Goal: Navigation & Orientation: Find specific page/section

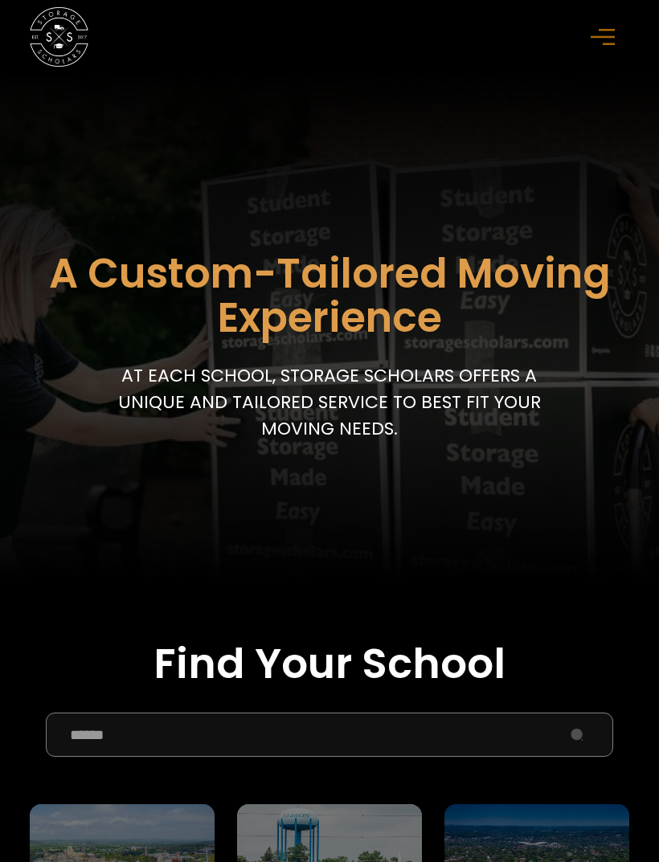
click at [141, 752] on input "School Select Form" at bounding box center [329, 735] width 567 height 44
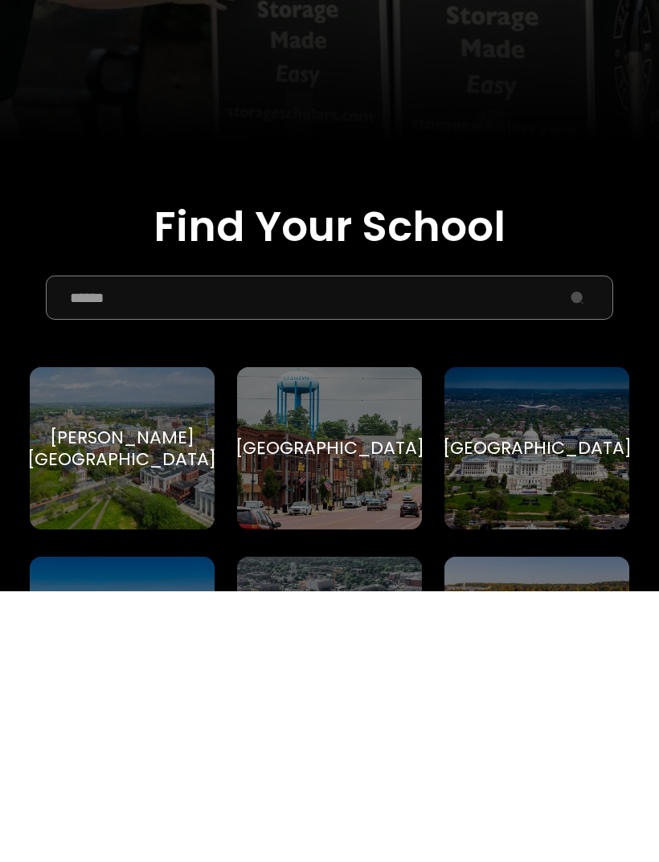
type input "*"
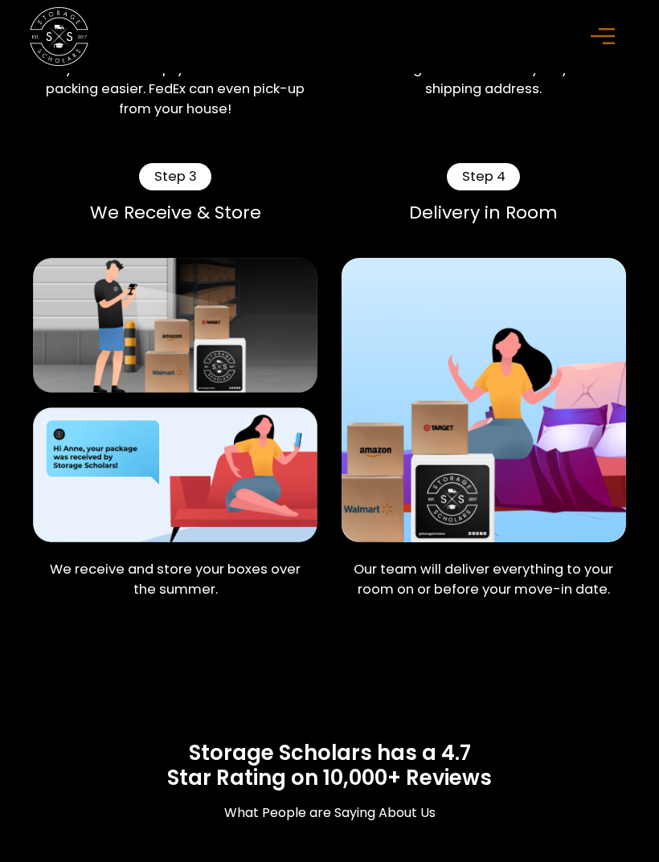
scroll to position [1516, 0]
click at [411, 497] on img at bounding box center [484, 400] width 284 height 284
click at [421, 468] on img at bounding box center [484, 400] width 284 height 284
click at [411, 464] on img at bounding box center [484, 400] width 284 height 284
click at [414, 476] on img at bounding box center [484, 400] width 284 height 284
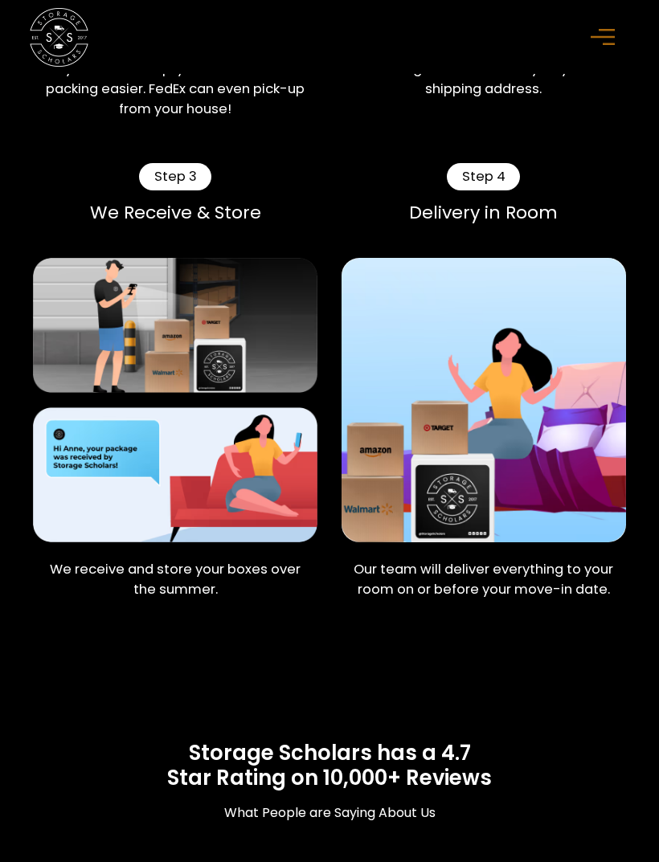
click at [407, 486] on img at bounding box center [484, 400] width 284 height 284
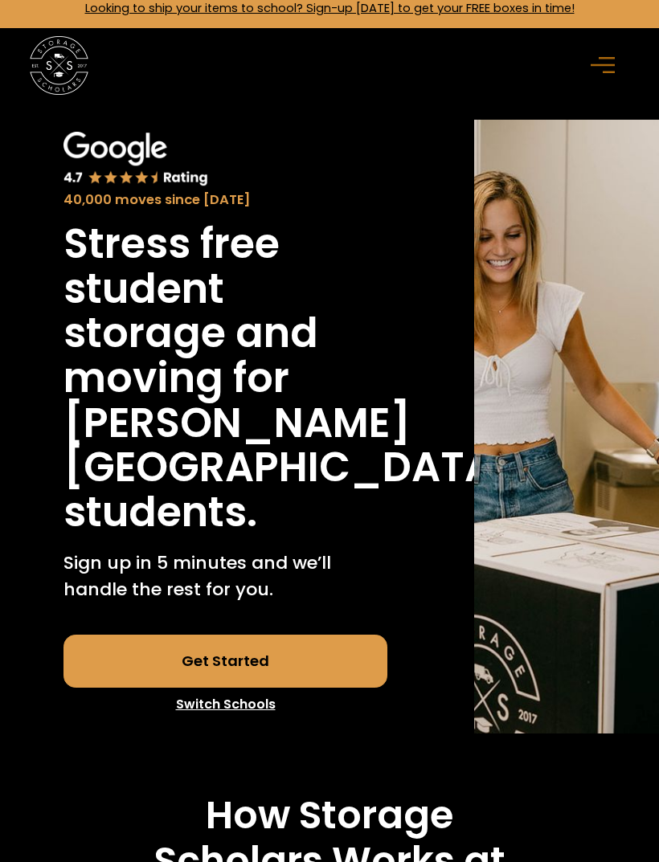
scroll to position [0, 0]
